Goal: Transaction & Acquisition: Purchase product/service

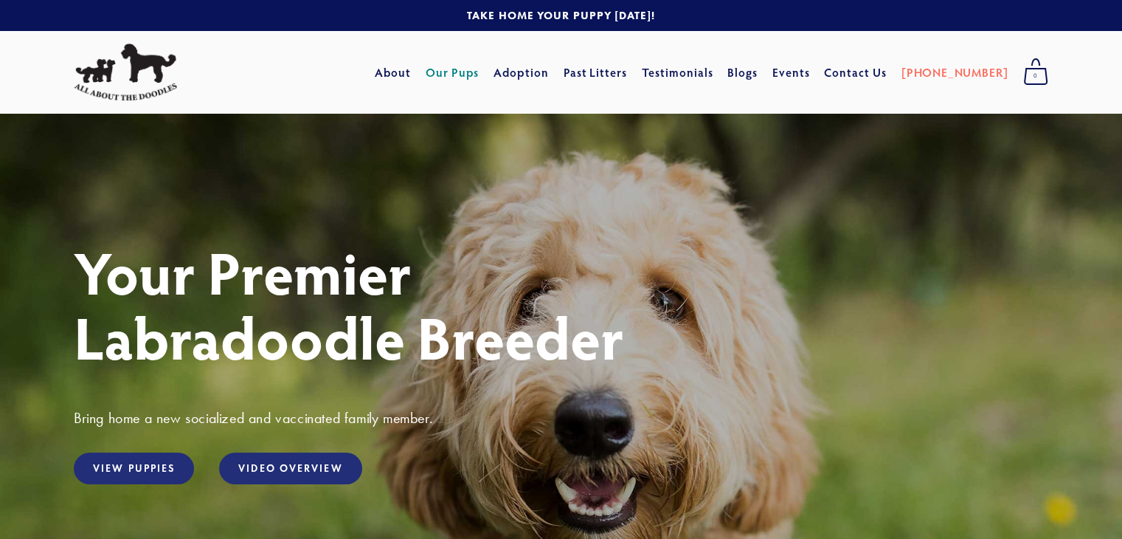
click at [480, 70] on link "Our Pups" at bounding box center [453, 72] width 54 height 27
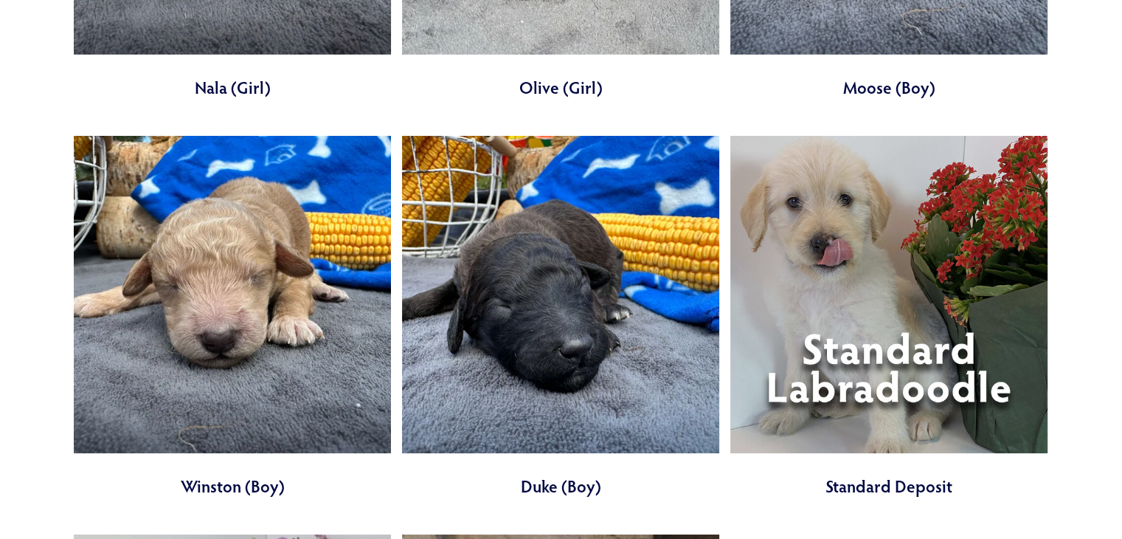
scroll to position [4847, 0]
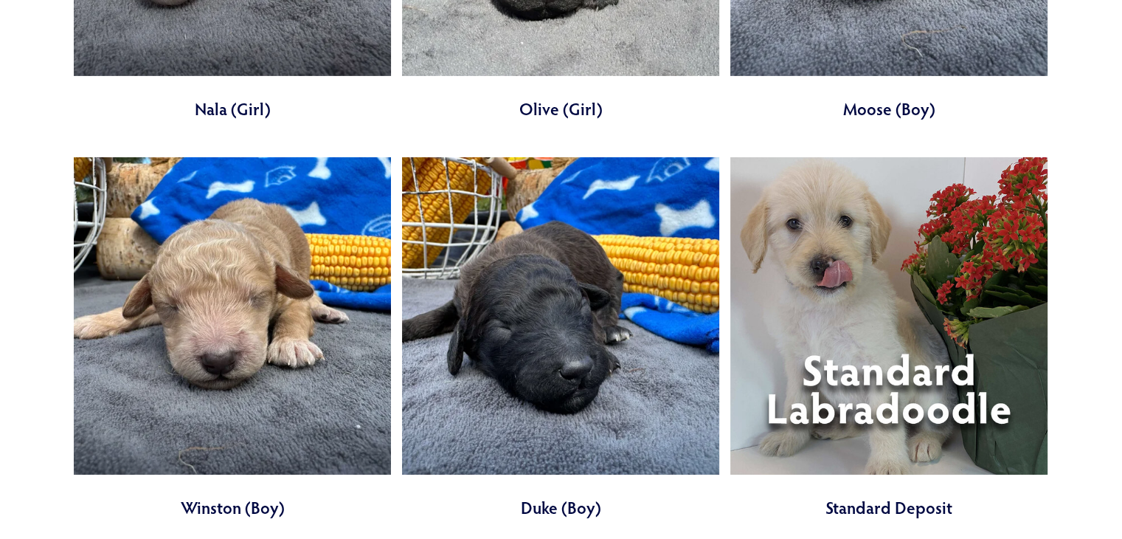
click at [920, 298] on link at bounding box center [889, 338] width 317 height 362
